Goal: Navigation & Orientation: Understand site structure

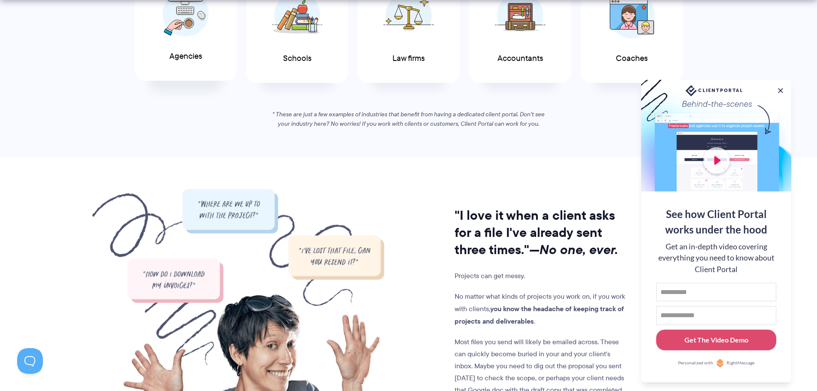
scroll to position [558, 0]
